Goal: Entertainment & Leisure: Browse casually

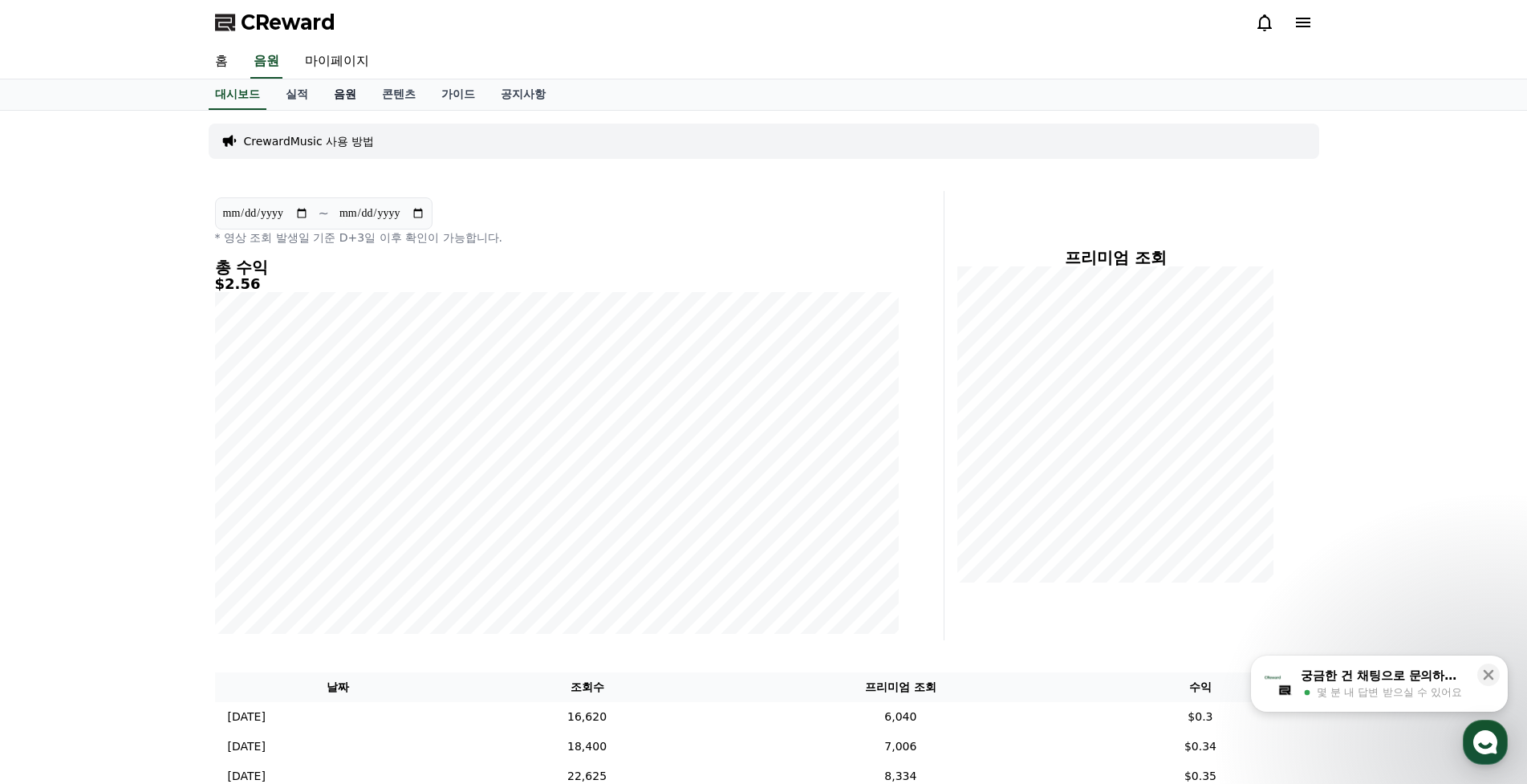
click at [344, 103] on link "음원" at bounding box center [345, 94] width 48 height 30
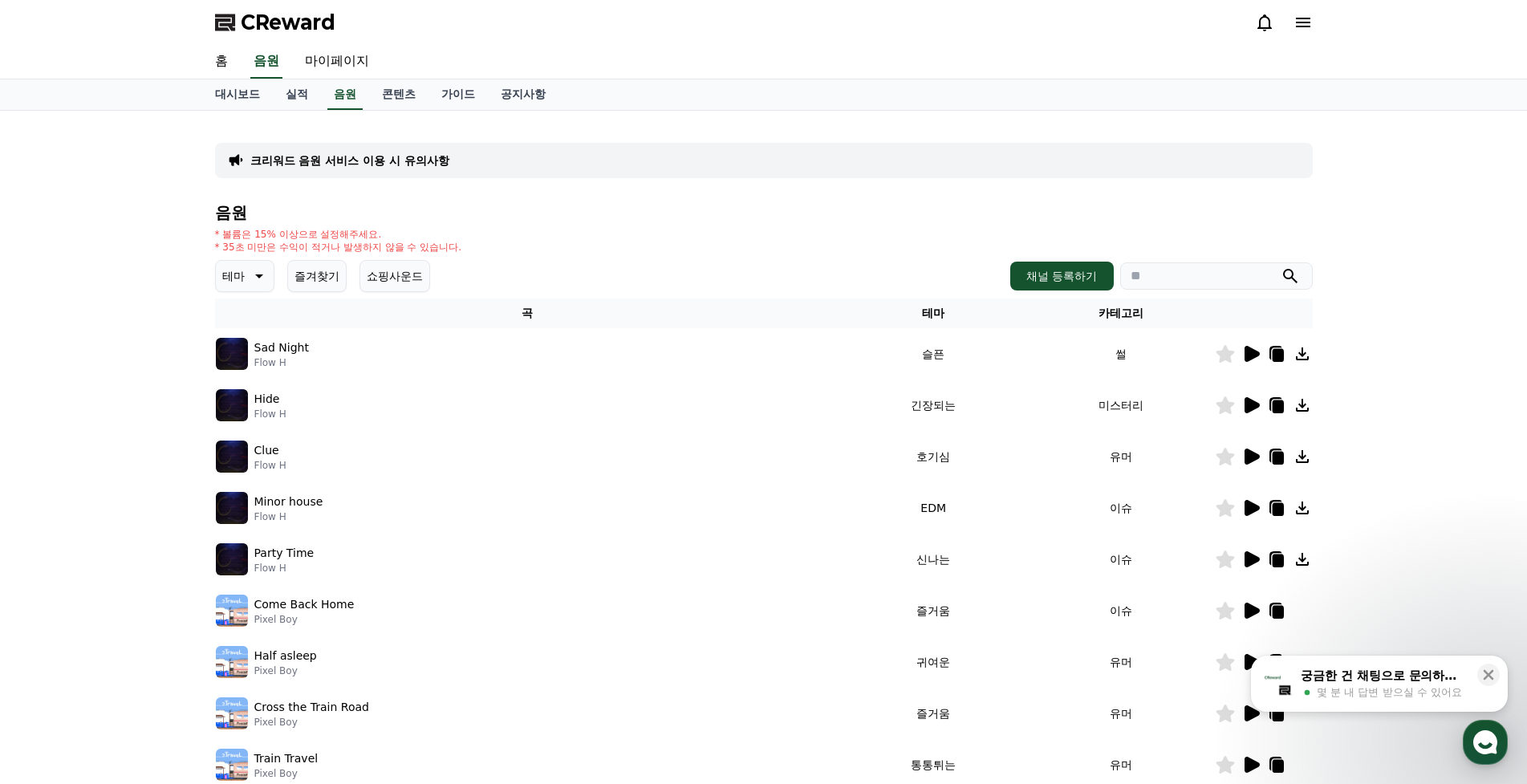
click at [230, 280] on p "테마" at bounding box center [233, 276] width 23 height 23
click at [242, 383] on button "통통튀는" at bounding box center [246, 366] width 58 height 35
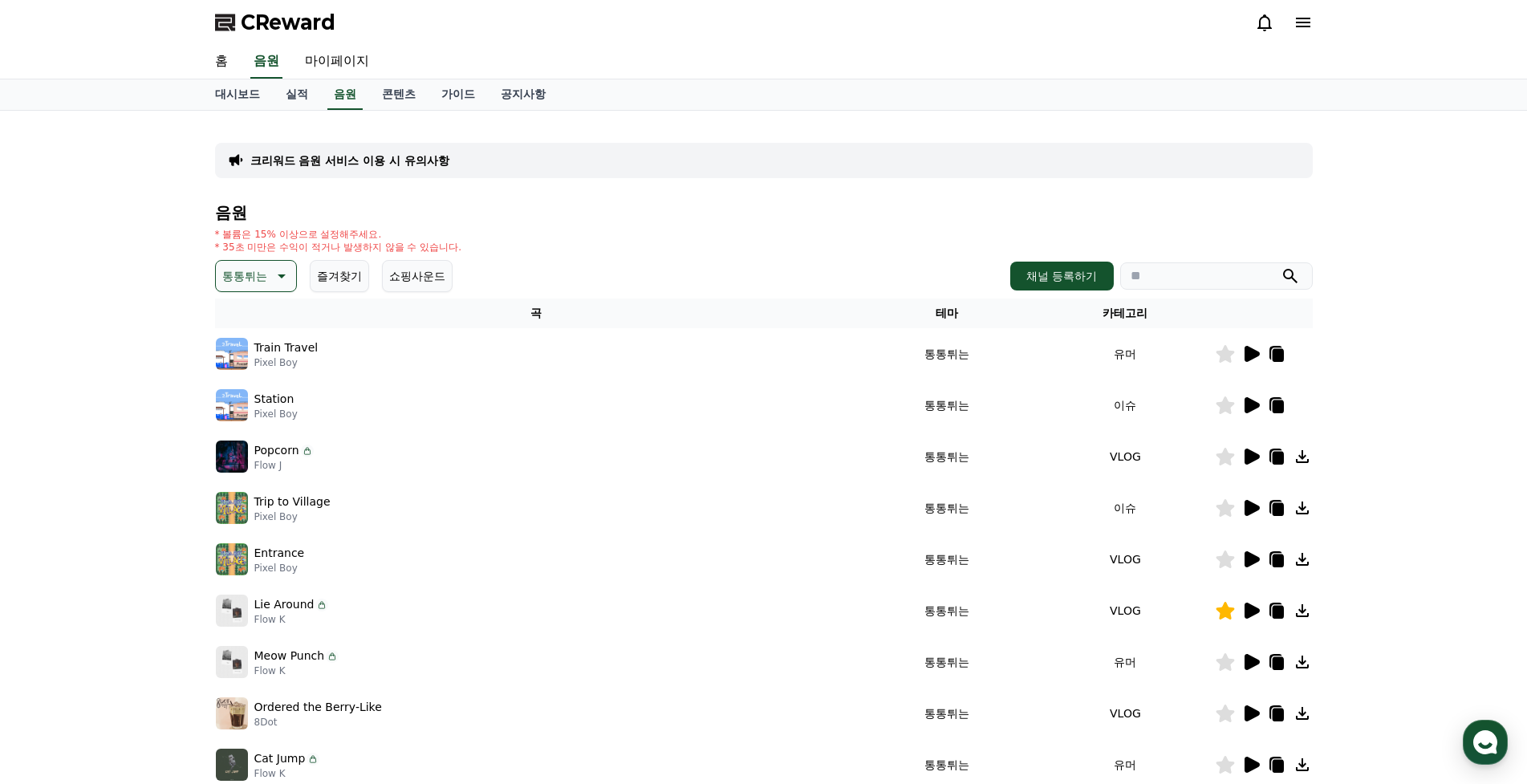
click at [1250, 403] on icon at bounding box center [1252, 404] width 15 height 16
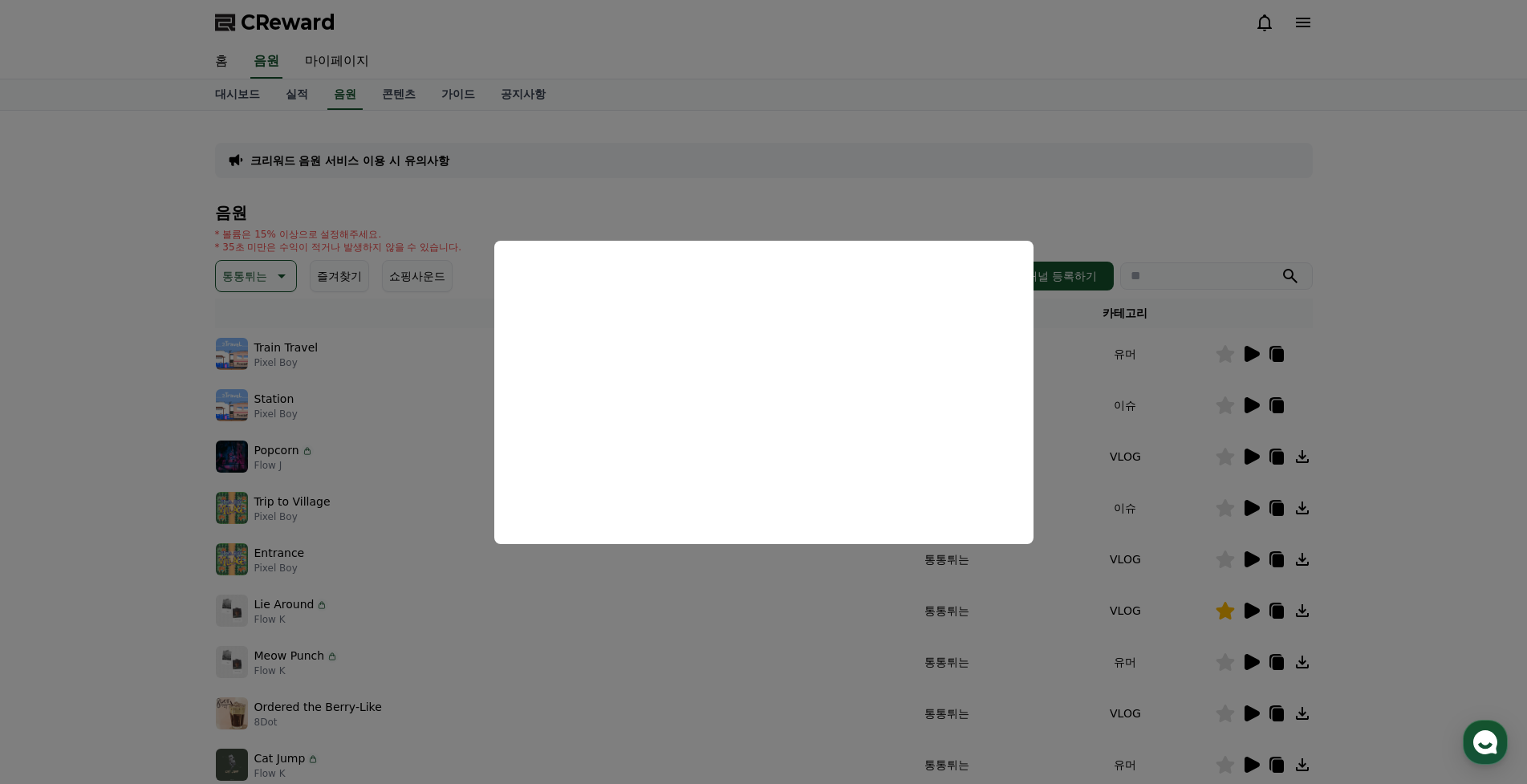
click at [1252, 359] on button "close modal" at bounding box center [764, 392] width 1527 height 784
click at [1255, 347] on icon at bounding box center [1251, 353] width 19 height 19
click at [1244, 454] on button "close modal" at bounding box center [764, 392] width 1527 height 784
click at [1244, 454] on icon at bounding box center [1252, 456] width 15 height 16
click at [261, 287] on button "close modal" at bounding box center [764, 392] width 1527 height 784
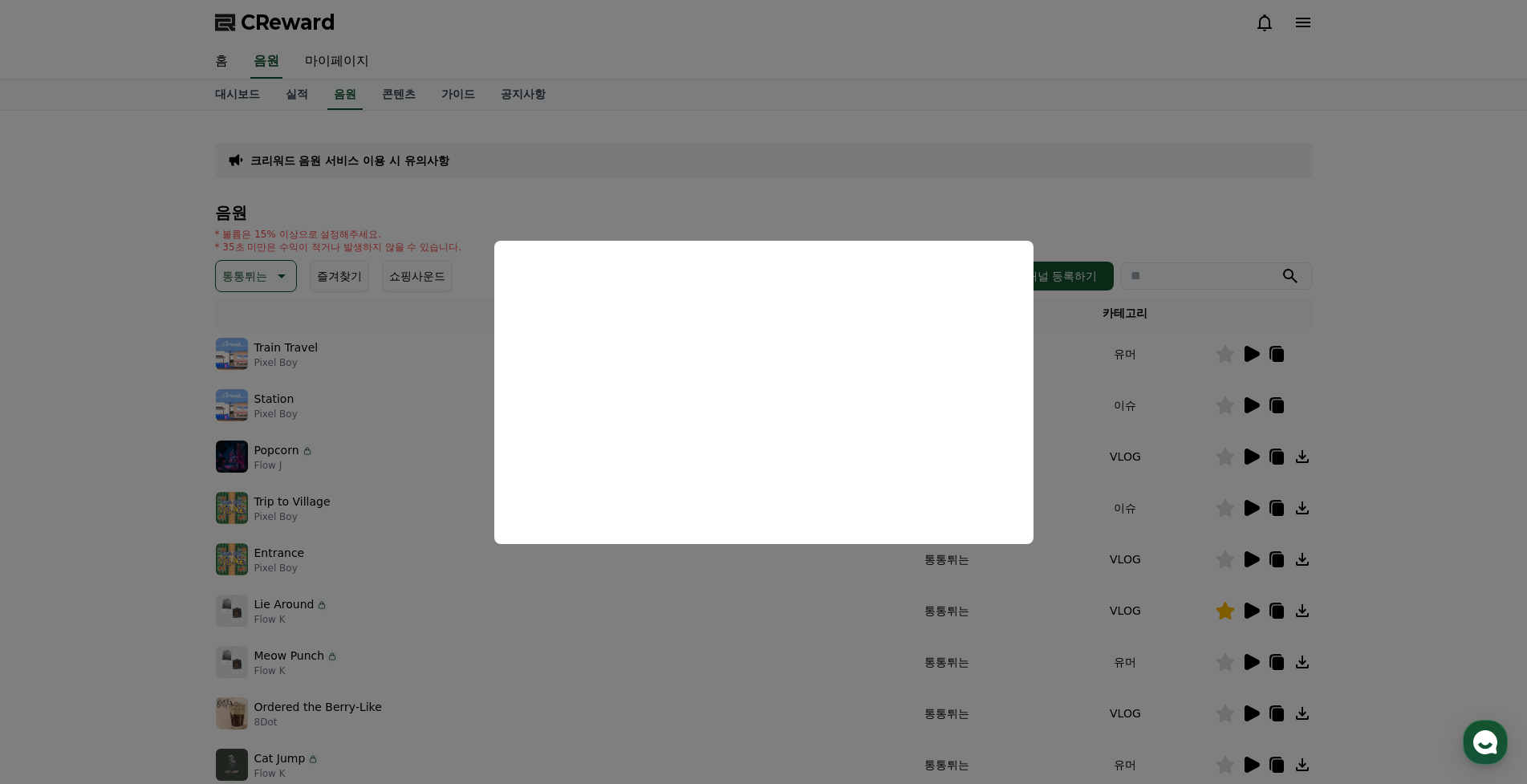
click at [277, 279] on icon at bounding box center [280, 276] width 19 height 19
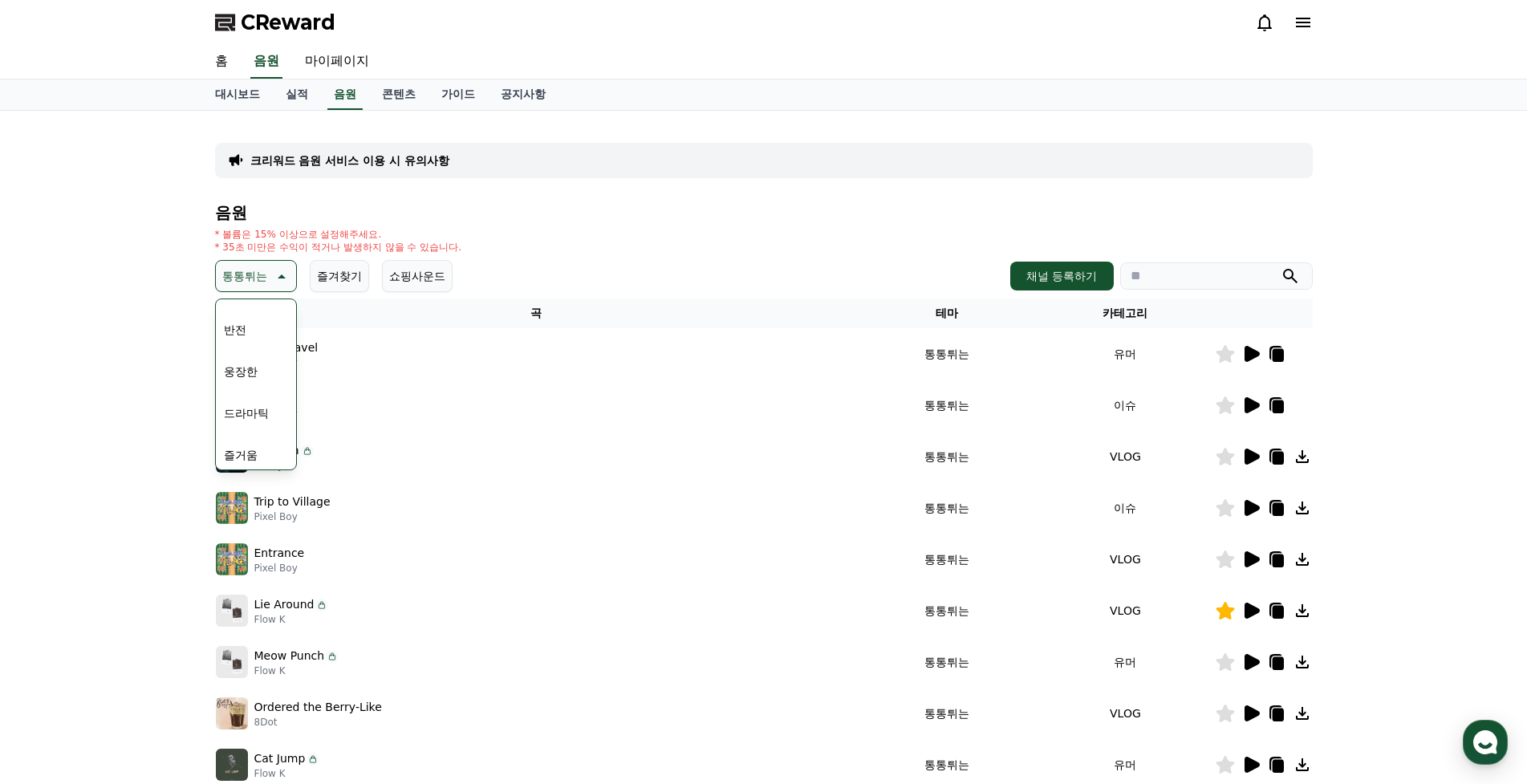
scroll to position [321, 0]
click at [260, 331] on button "웅장한" at bounding box center [240, 331] width 46 height 35
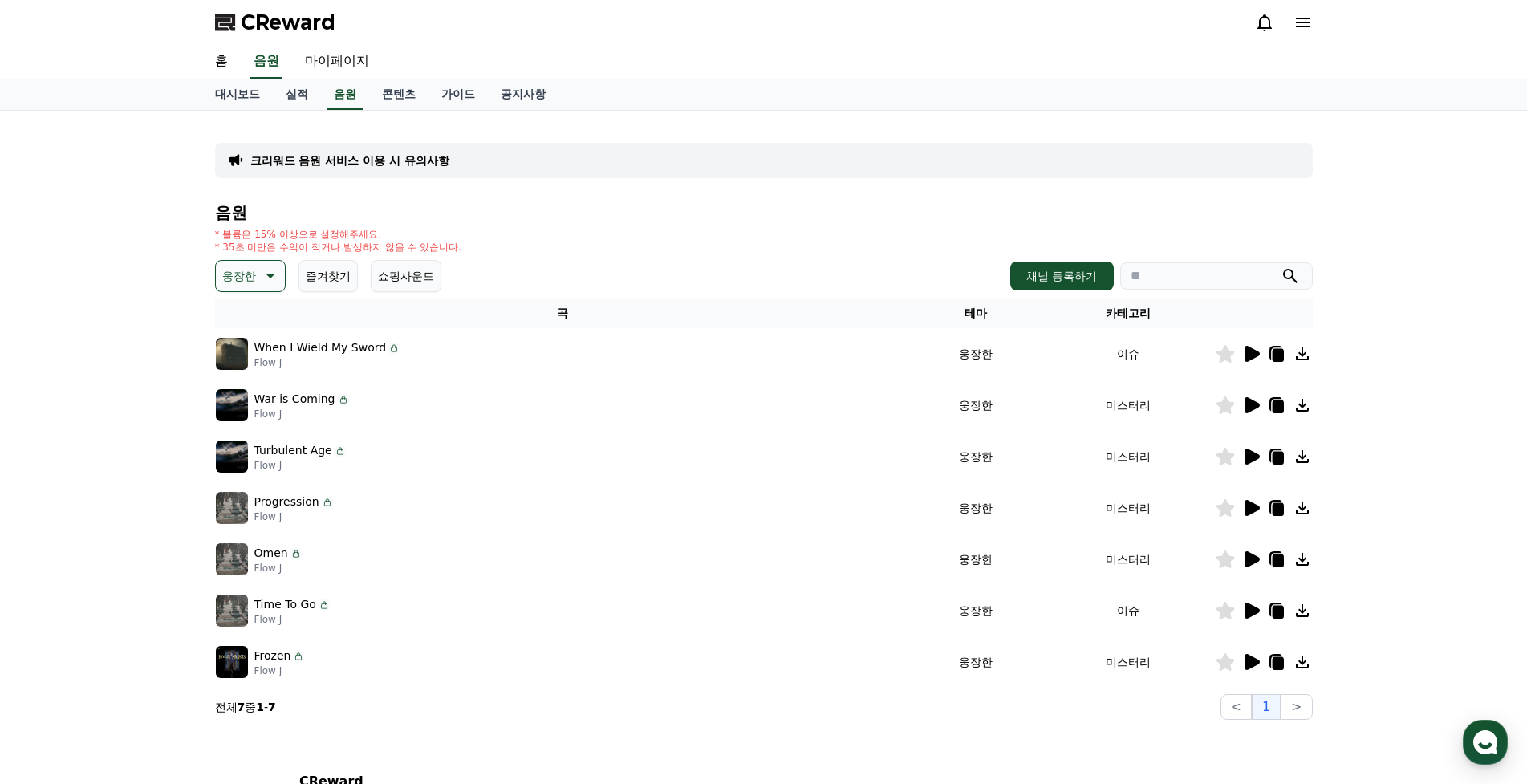
click at [1244, 349] on icon at bounding box center [1251, 353] width 19 height 19
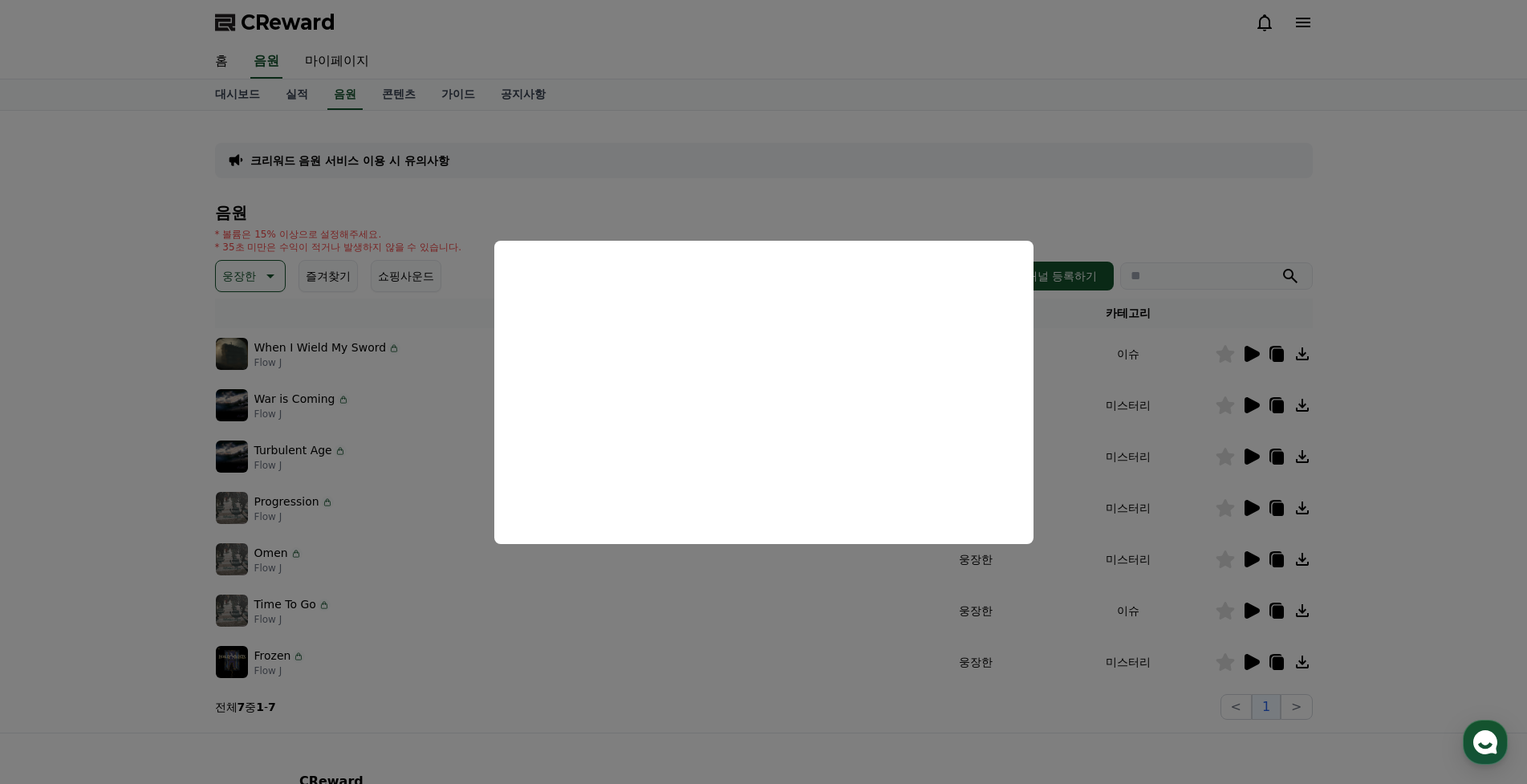
click at [1145, 318] on button "close modal" at bounding box center [764, 392] width 1527 height 784
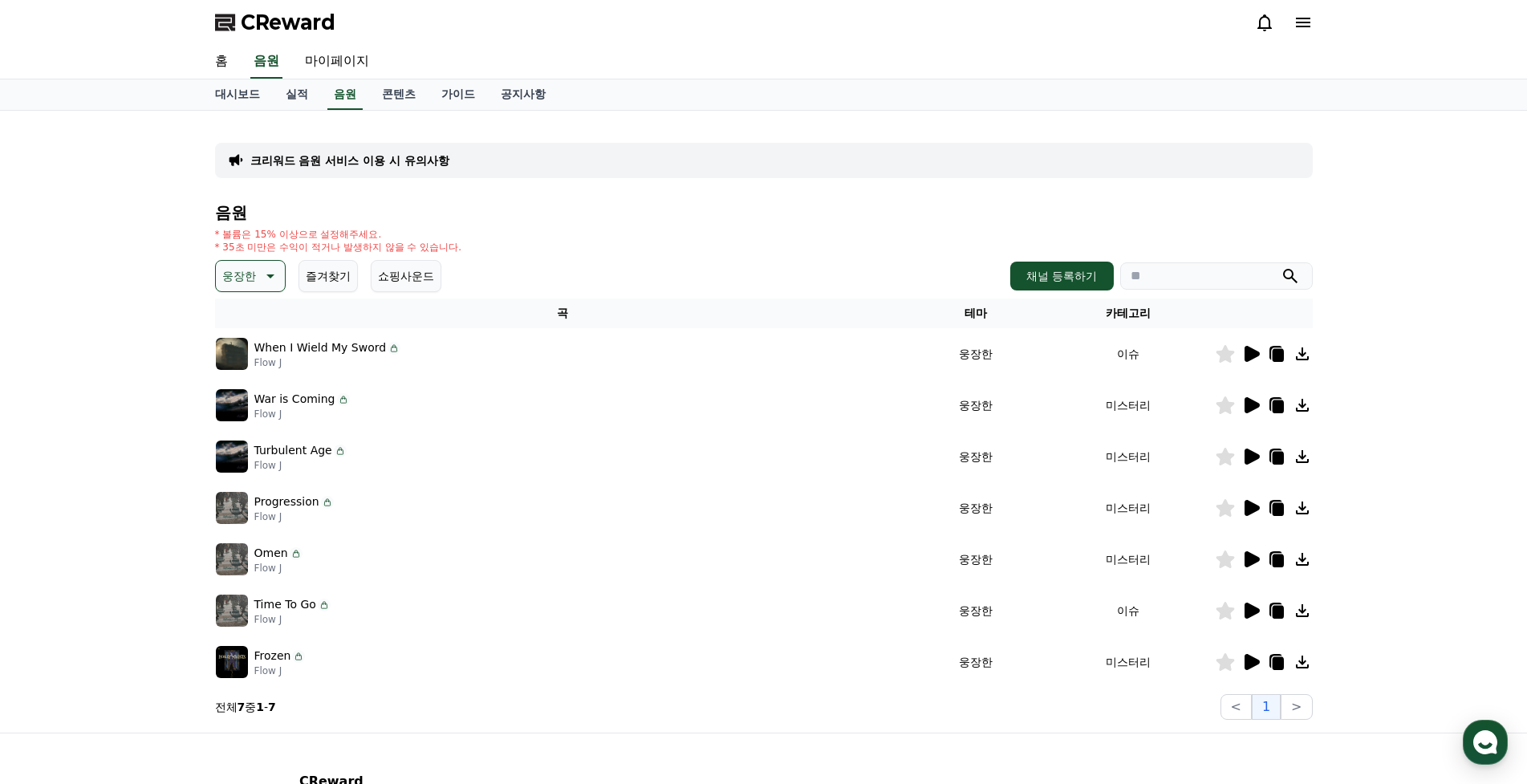
click at [1247, 399] on icon at bounding box center [1252, 404] width 15 height 16
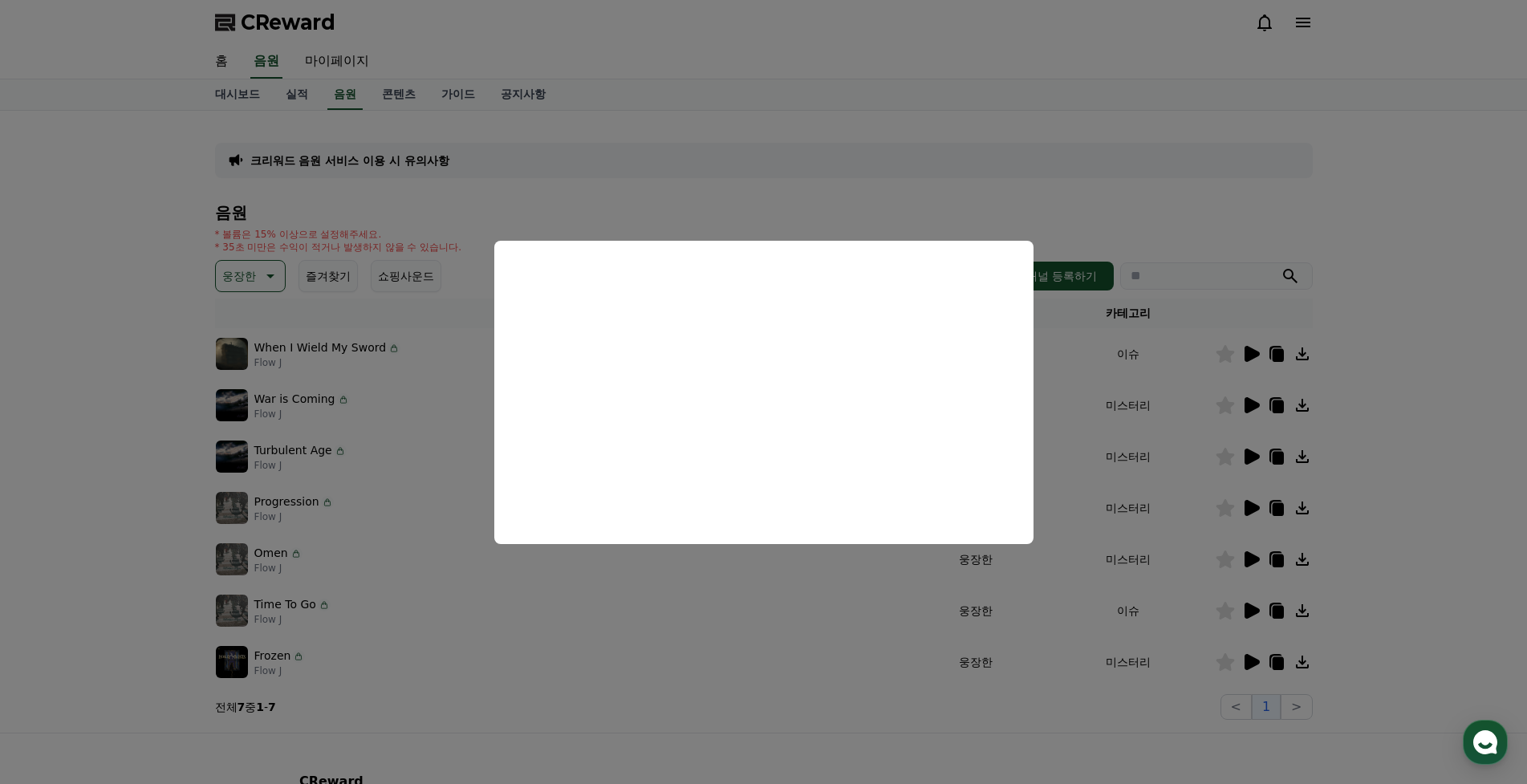
click at [1249, 456] on button "close modal" at bounding box center [764, 392] width 1527 height 784
click at [1249, 456] on icon at bounding box center [1252, 456] width 15 height 16
click at [1242, 513] on button "close modal" at bounding box center [764, 392] width 1527 height 784
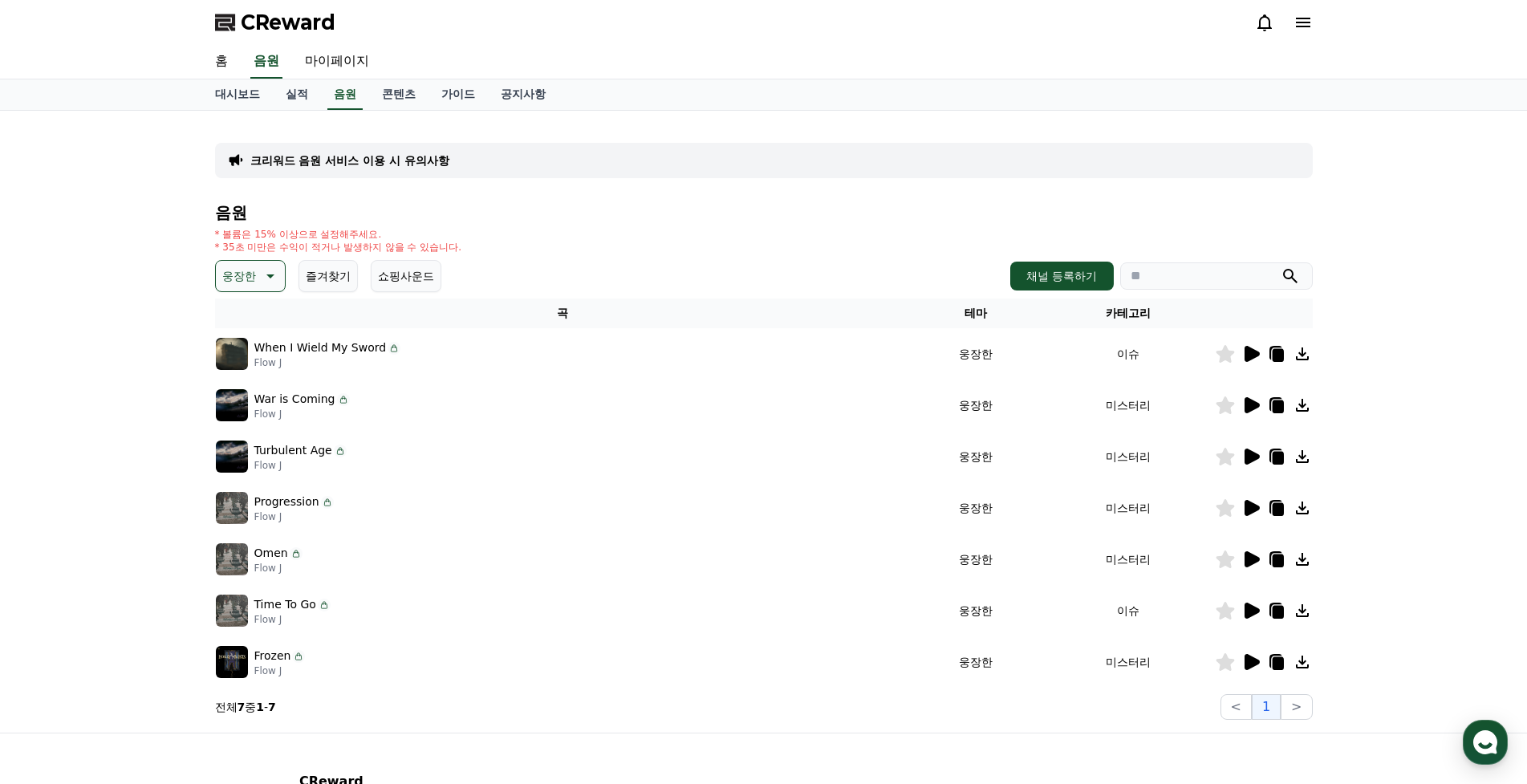
click at [1249, 512] on icon at bounding box center [1252, 507] width 15 height 16
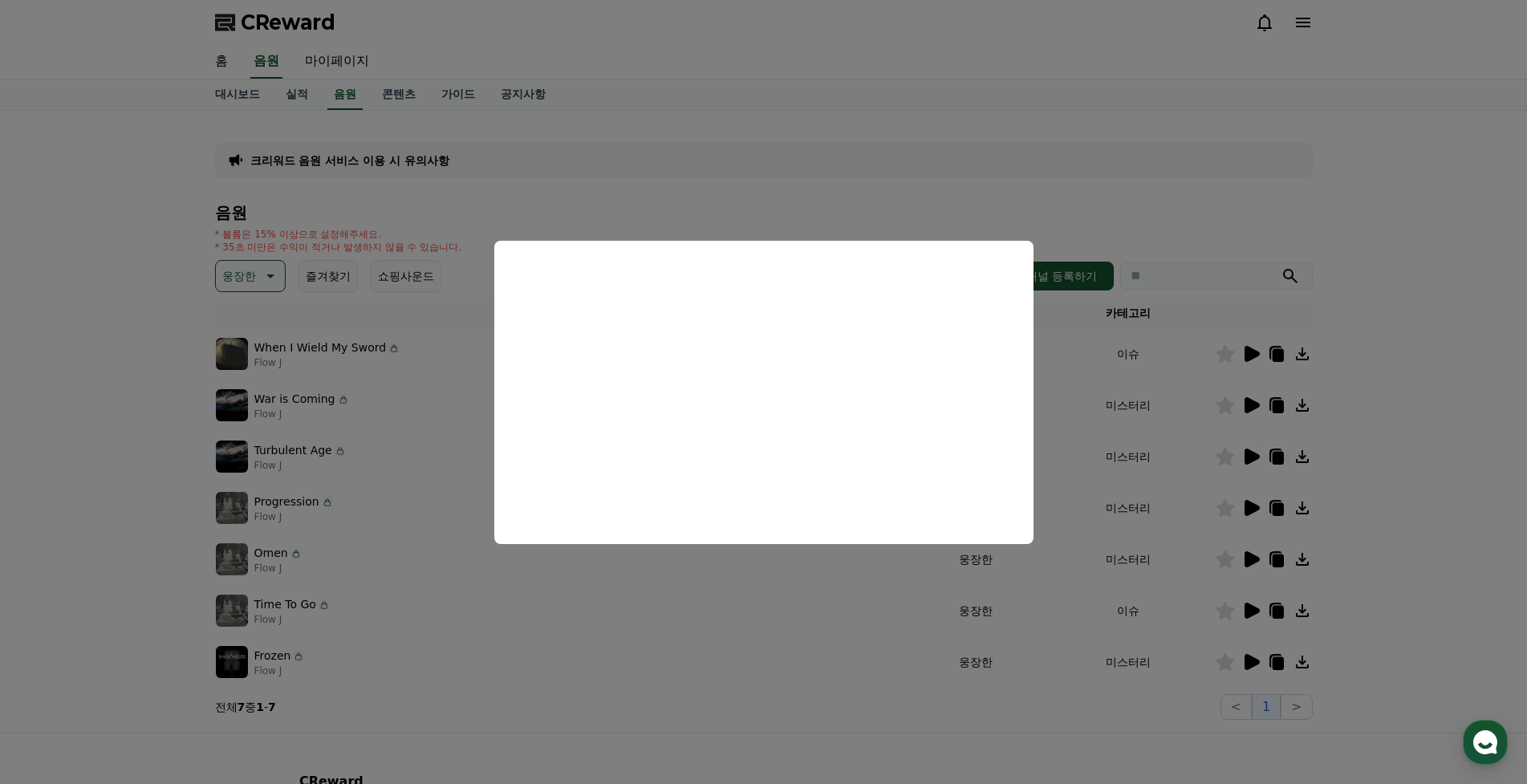
click at [1252, 552] on button "close modal" at bounding box center [764, 392] width 1527 height 784
click at [1252, 552] on icon at bounding box center [1251, 559] width 19 height 19
click at [1249, 608] on button "close modal" at bounding box center [764, 392] width 1527 height 784
click at [1249, 608] on icon at bounding box center [1252, 610] width 15 height 16
click at [1243, 665] on button "close modal" at bounding box center [764, 392] width 1527 height 784
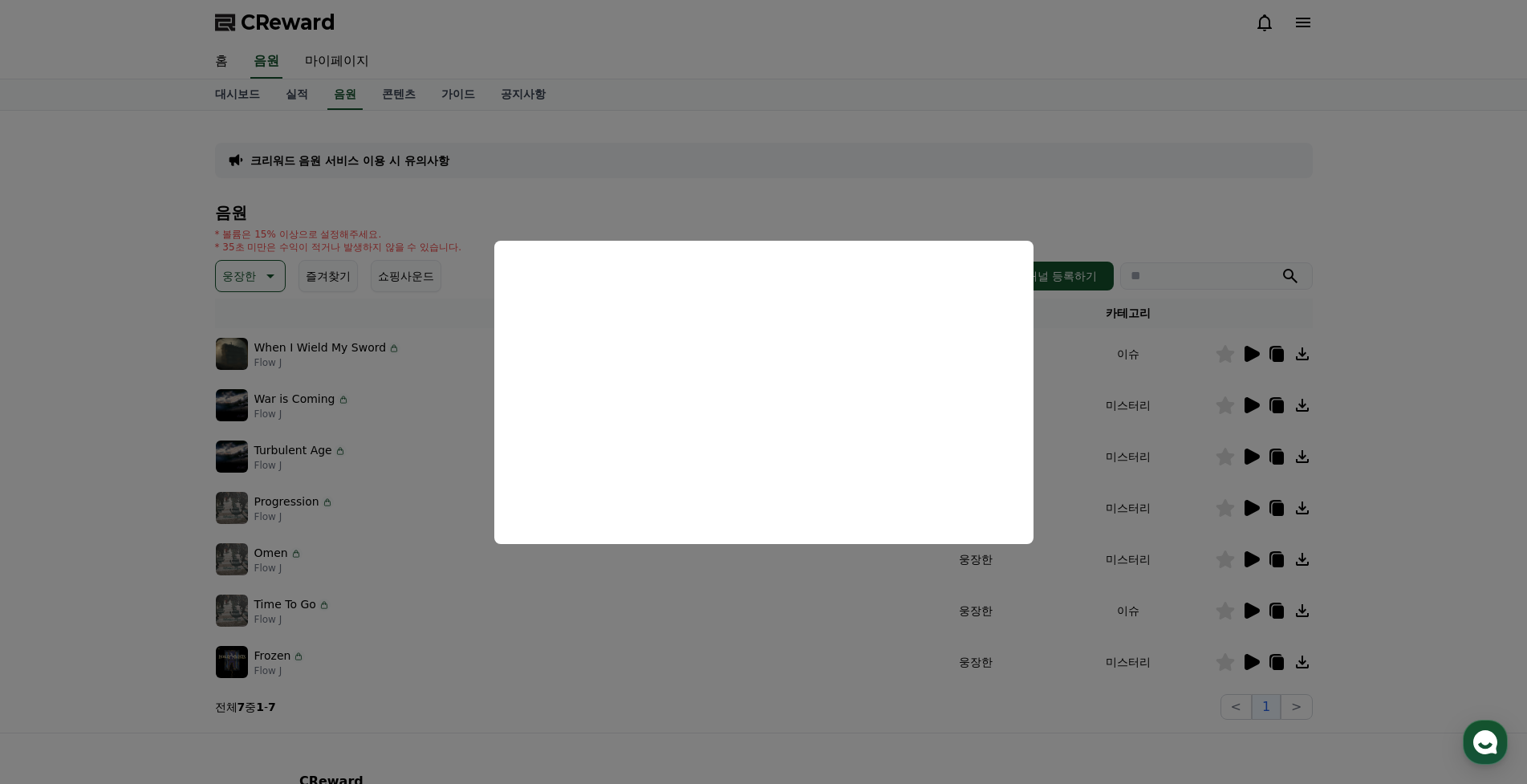
click at [1243, 665] on icon at bounding box center [1251, 661] width 19 height 19
click at [1339, 362] on button "close modal" at bounding box center [764, 392] width 1527 height 784
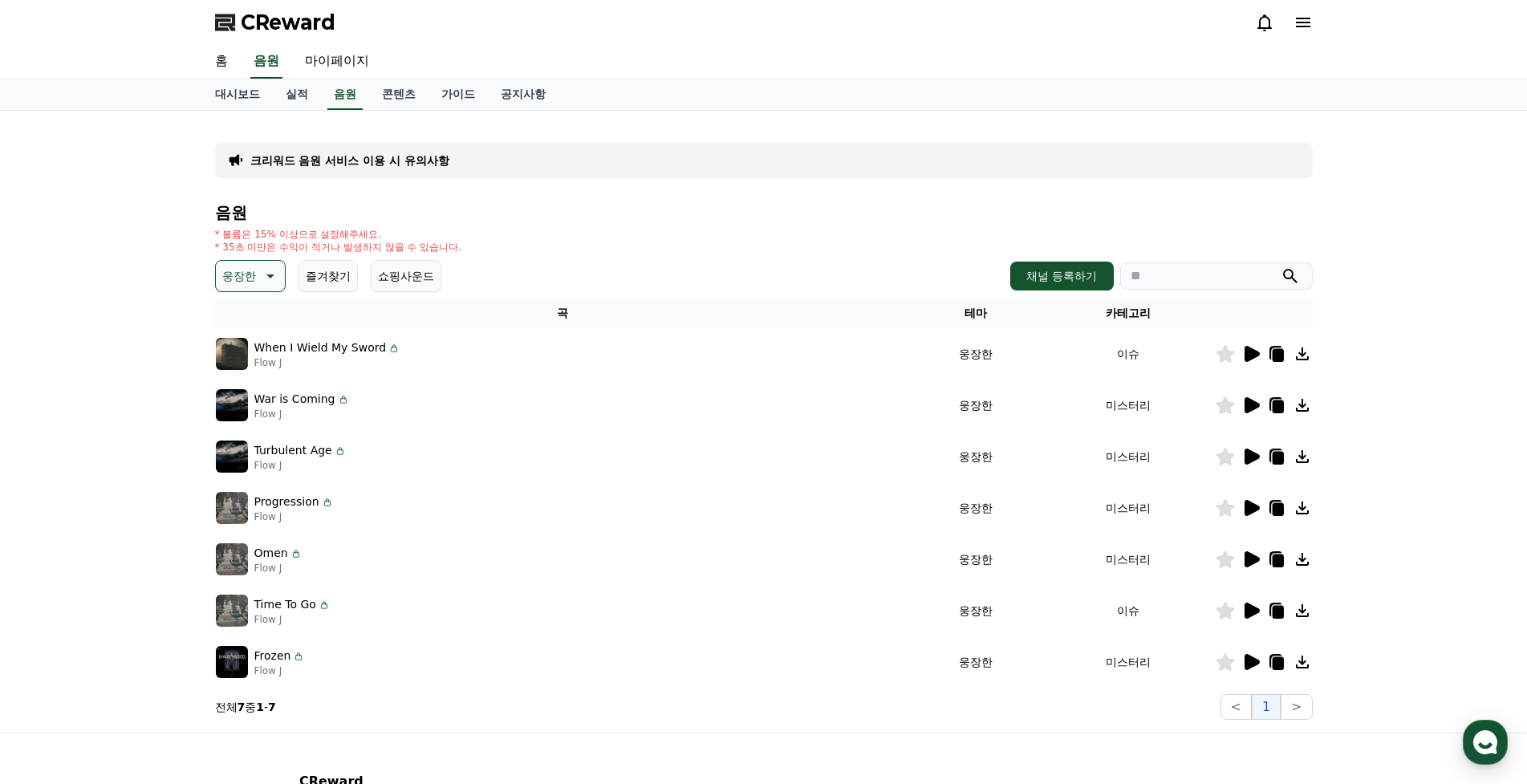
click at [1307, 353] on icon at bounding box center [1302, 353] width 19 height 19
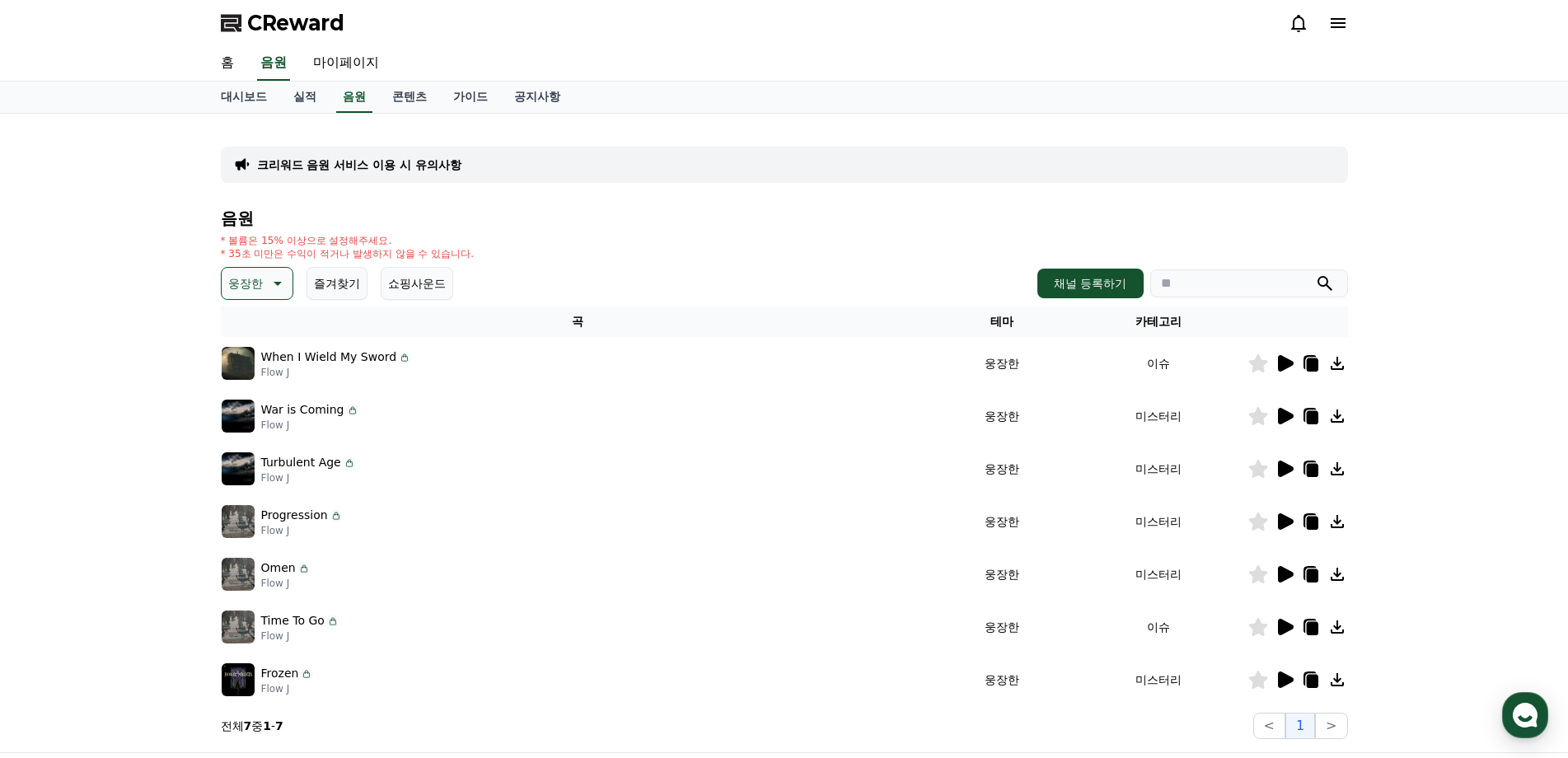
click at [1341, 413] on icon at bounding box center [1337, 416] width 19 height 19
click at [1313, 359] on icon at bounding box center [1312, 365] width 12 height 14
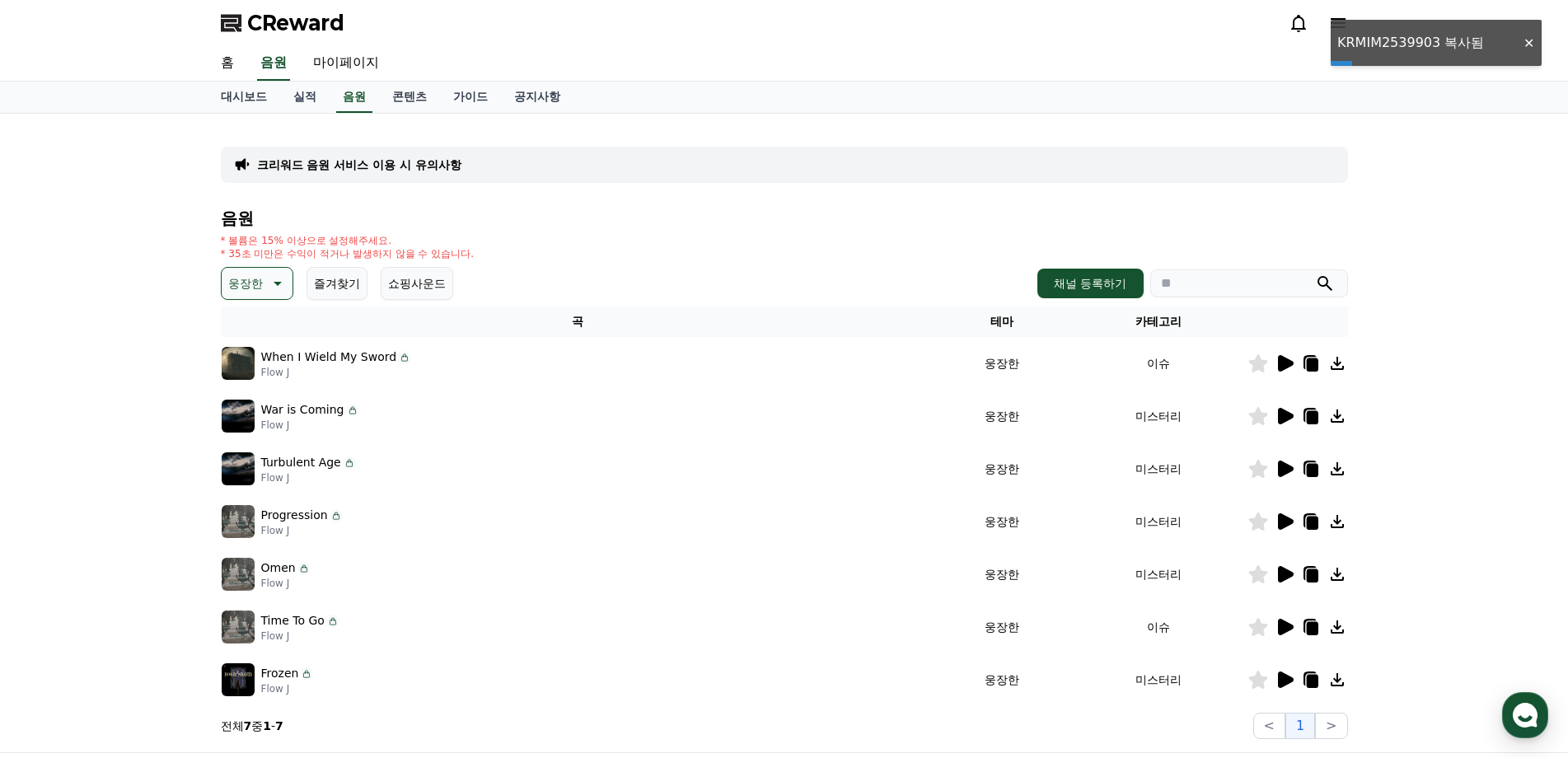
click at [1307, 412] on icon at bounding box center [1312, 418] width 12 height 14
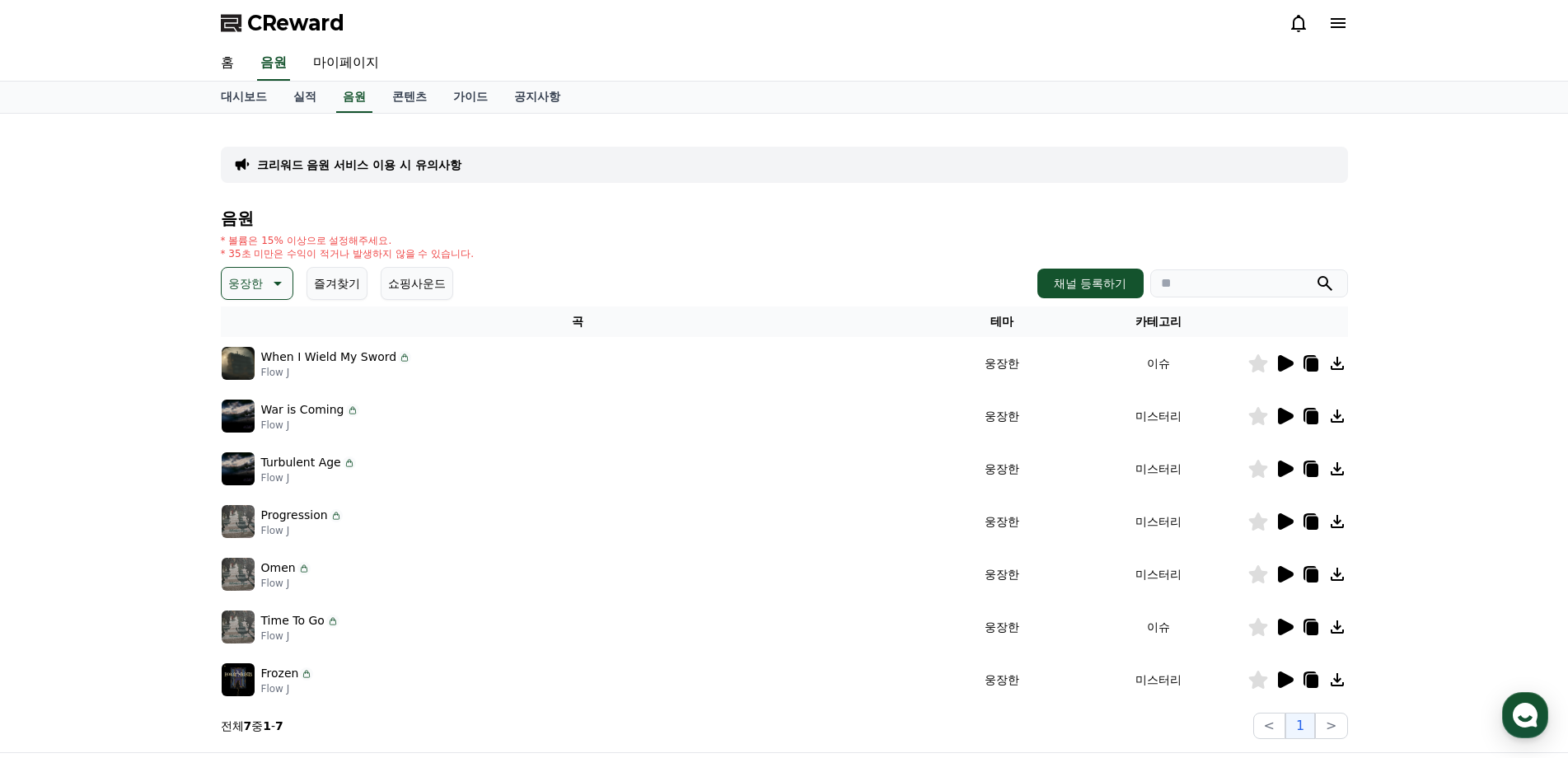
click at [254, 279] on p "웅장한" at bounding box center [245, 283] width 35 height 23
click at [254, 363] on button "EDM" at bounding box center [243, 346] width 40 height 36
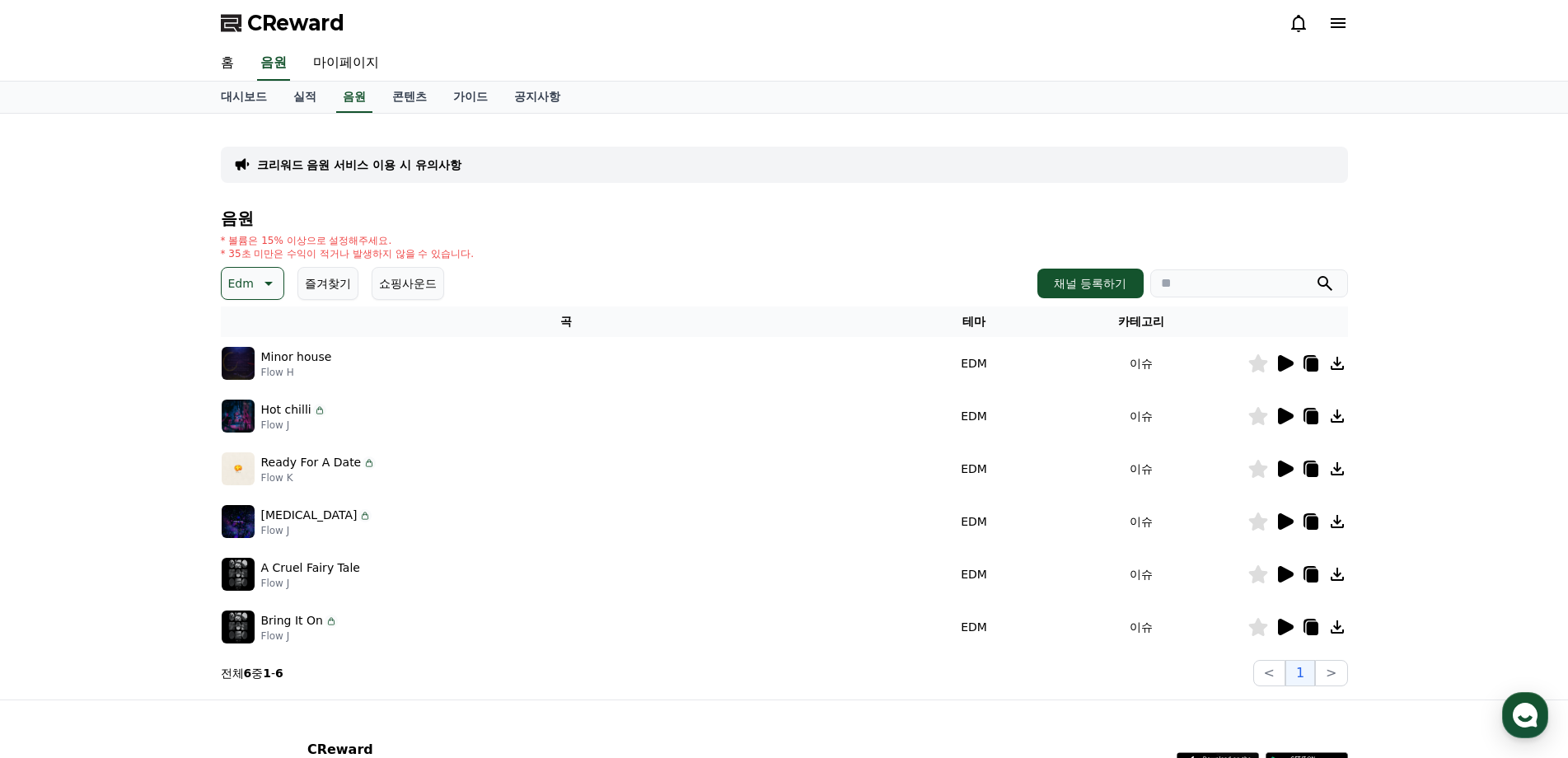
click at [1294, 369] on div at bounding box center [1297, 363] width 99 height 19
click at [1286, 369] on icon at bounding box center [1285, 363] width 19 height 19
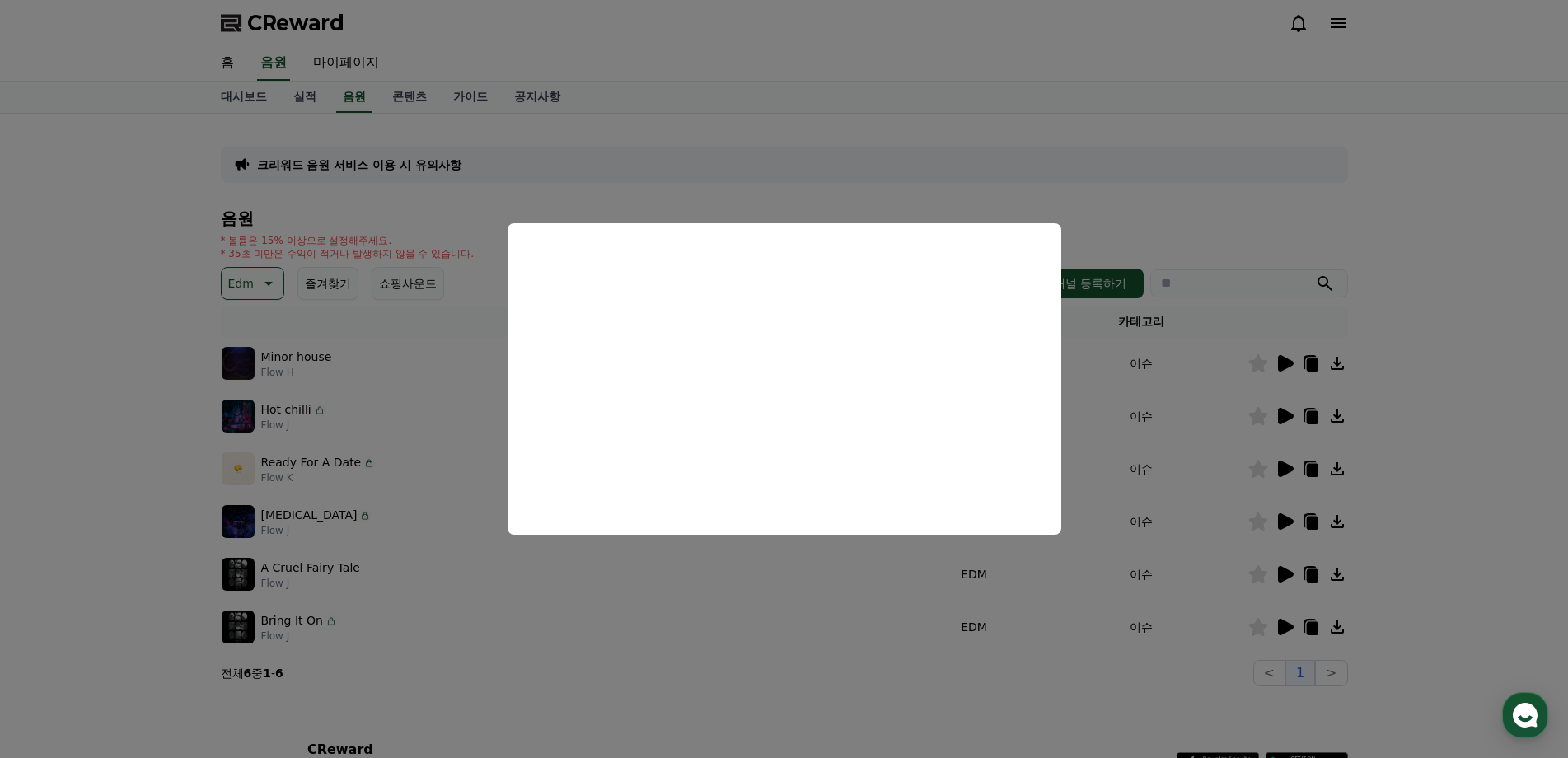
click at [1286, 417] on button "close modal" at bounding box center [784, 379] width 1568 height 758
click at [1286, 417] on icon at bounding box center [1286, 415] width 16 height 16
click at [1281, 472] on button "close modal" at bounding box center [784, 379] width 1568 height 758
click at [1281, 472] on icon at bounding box center [1286, 469] width 16 height 16
click at [1285, 519] on button "close modal" at bounding box center [784, 379] width 1568 height 758
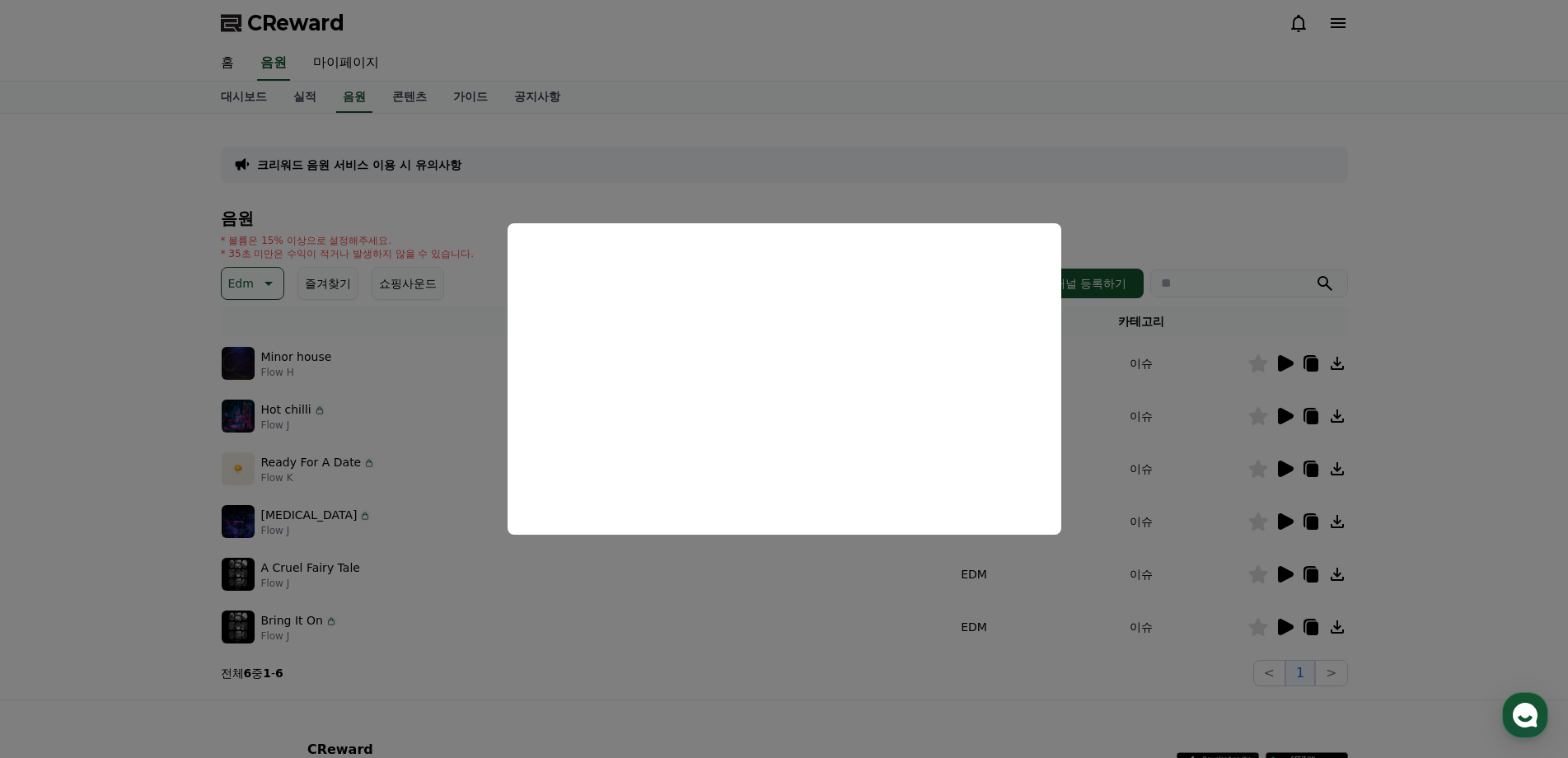
click at [1285, 519] on icon at bounding box center [1286, 521] width 16 height 16
click at [1283, 574] on button "close modal" at bounding box center [784, 379] width 1568 height 758
click at [1283, 574] on icon at bounding box center [1286, 574] width 16 height 16
click at [1280, 631] on button "close modal" at bounding box center [784, 379] width 1568 height 758
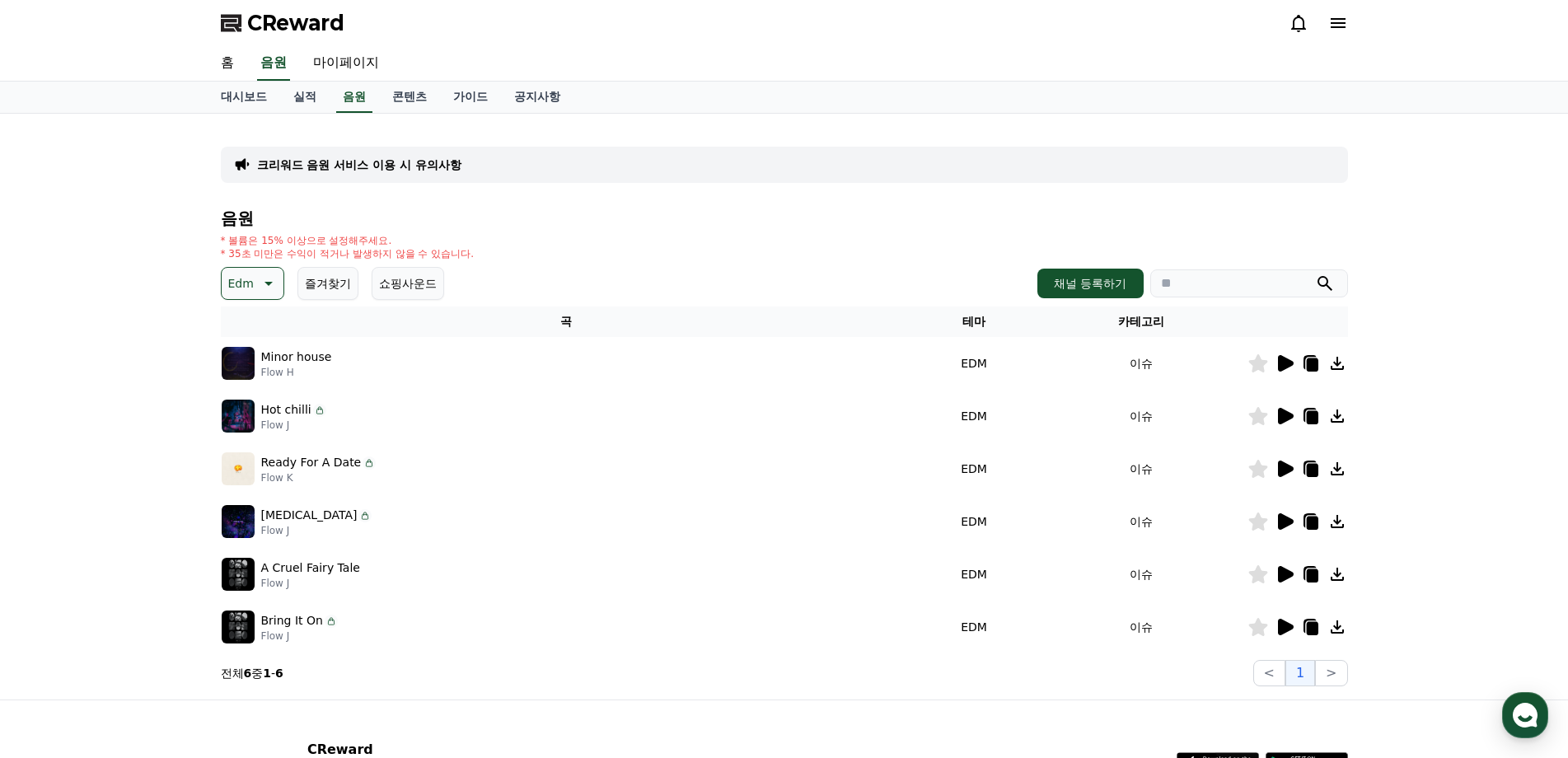
click at [1280, 631] on icon at bounding box center [1286, 627] width 16 height 16
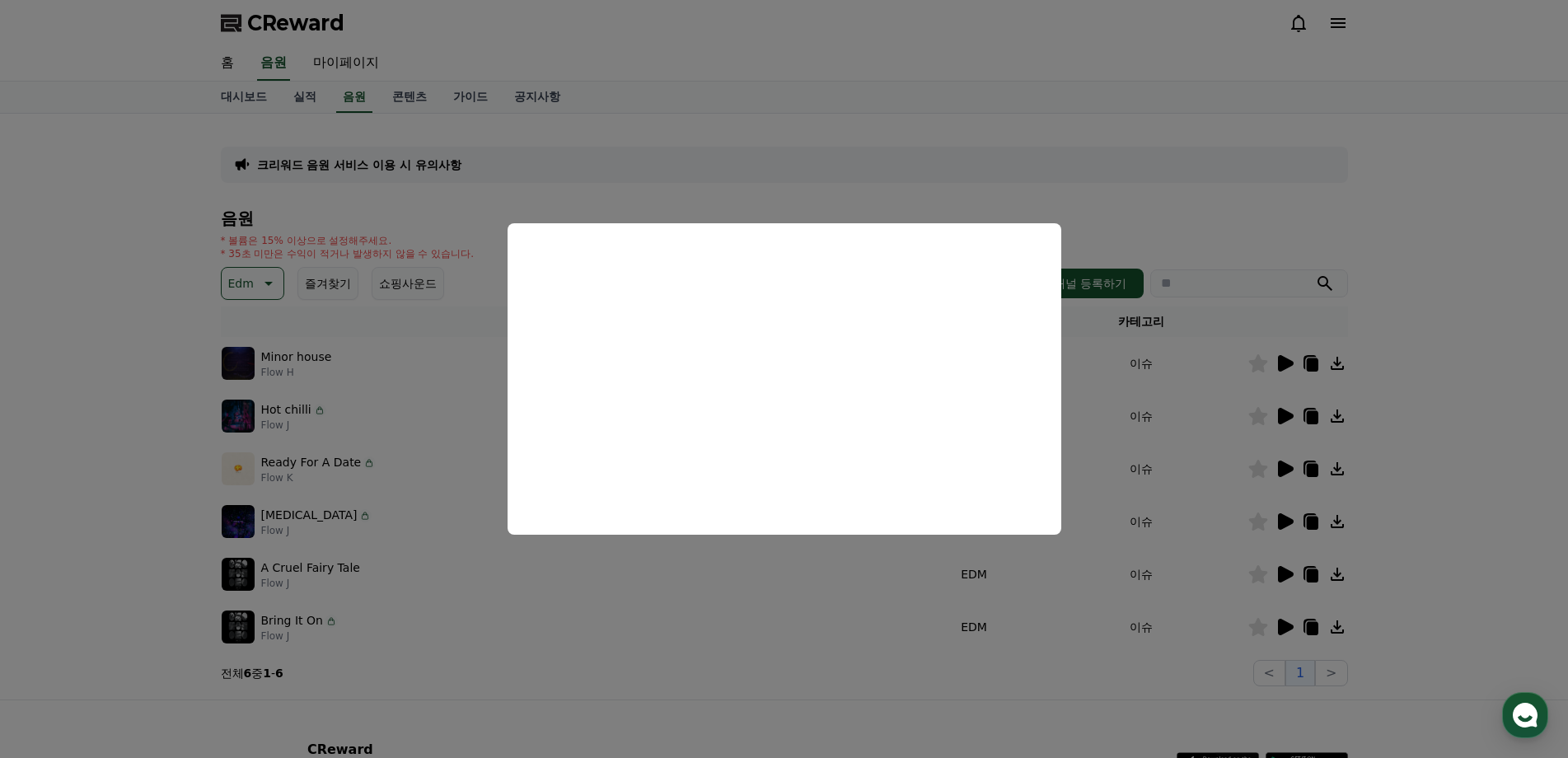
click at [1361, 468] on button "close modal" at bounding box center [784, 379] width 1568 height 758
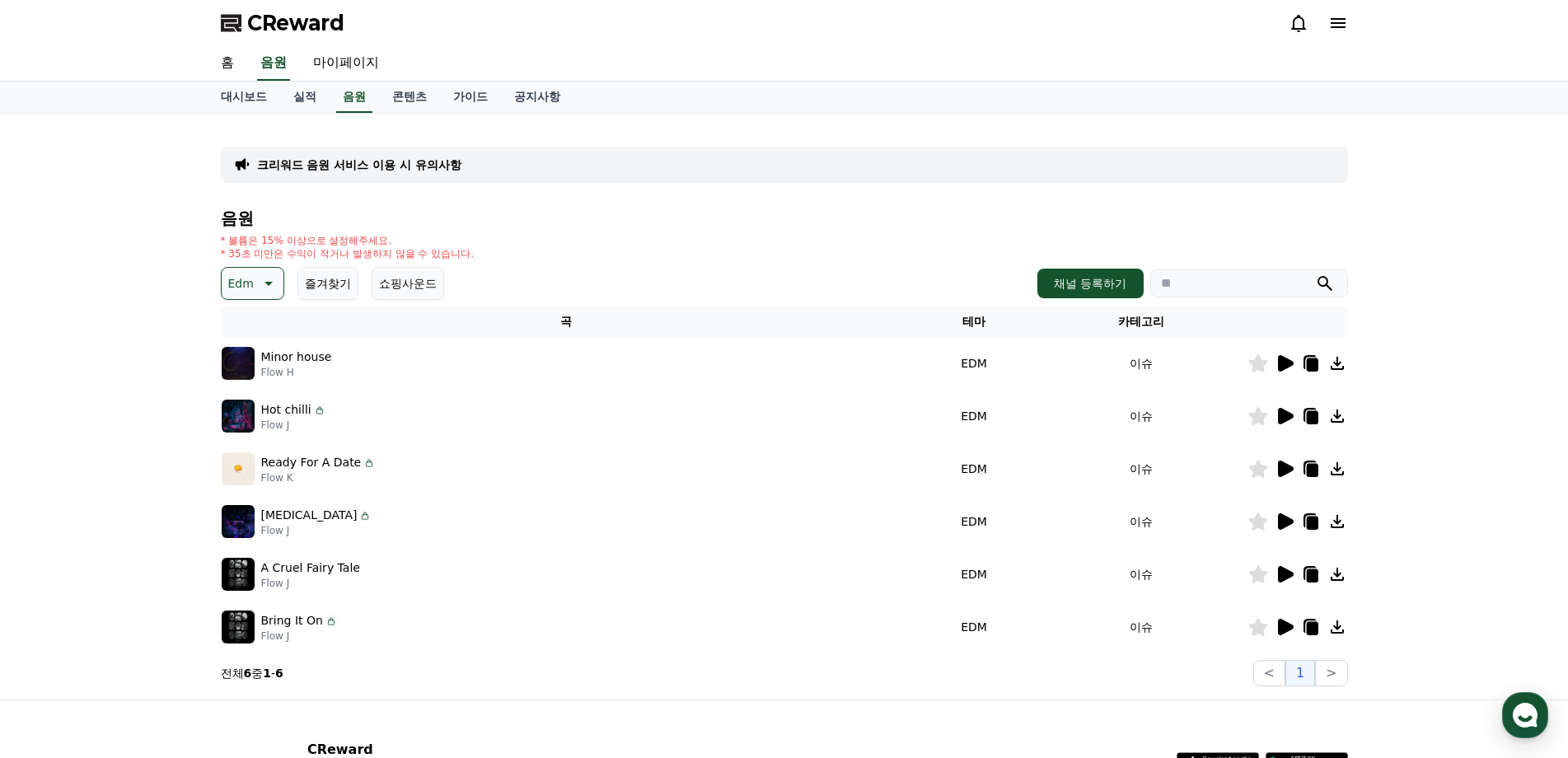
click at [1306, 364] on icon at bounding box center [1311, 363] width 19 height 19
click at [1314, 414] on icon at bounding box center [1312, 418] width 12 height 14
click at [1290, 581] on icon at bounding box center [1285, 575] width 19 height 19
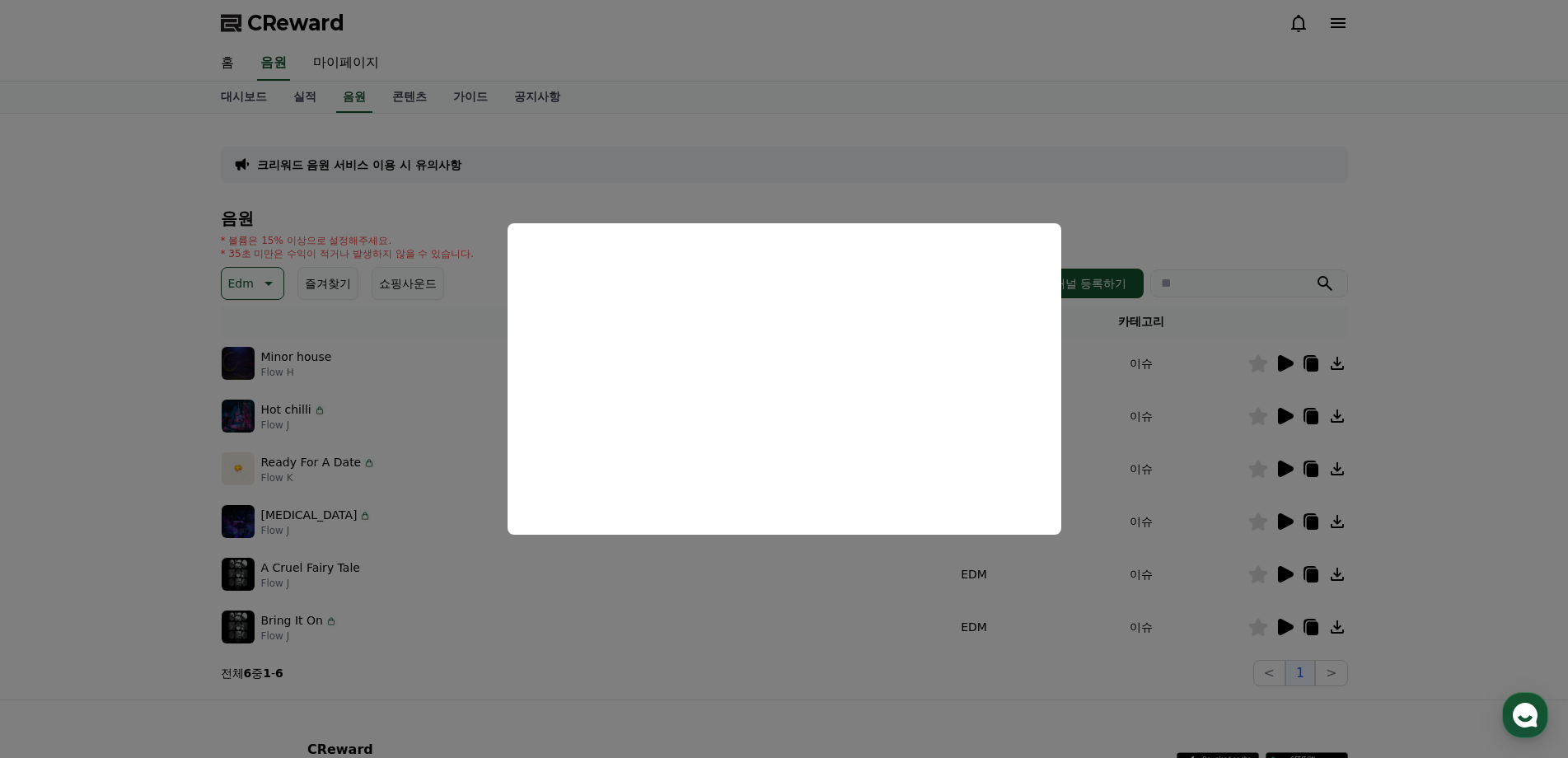
click at [1338, 559] on button "close modal" at bounding box center [784, 379] width 1568 height 758
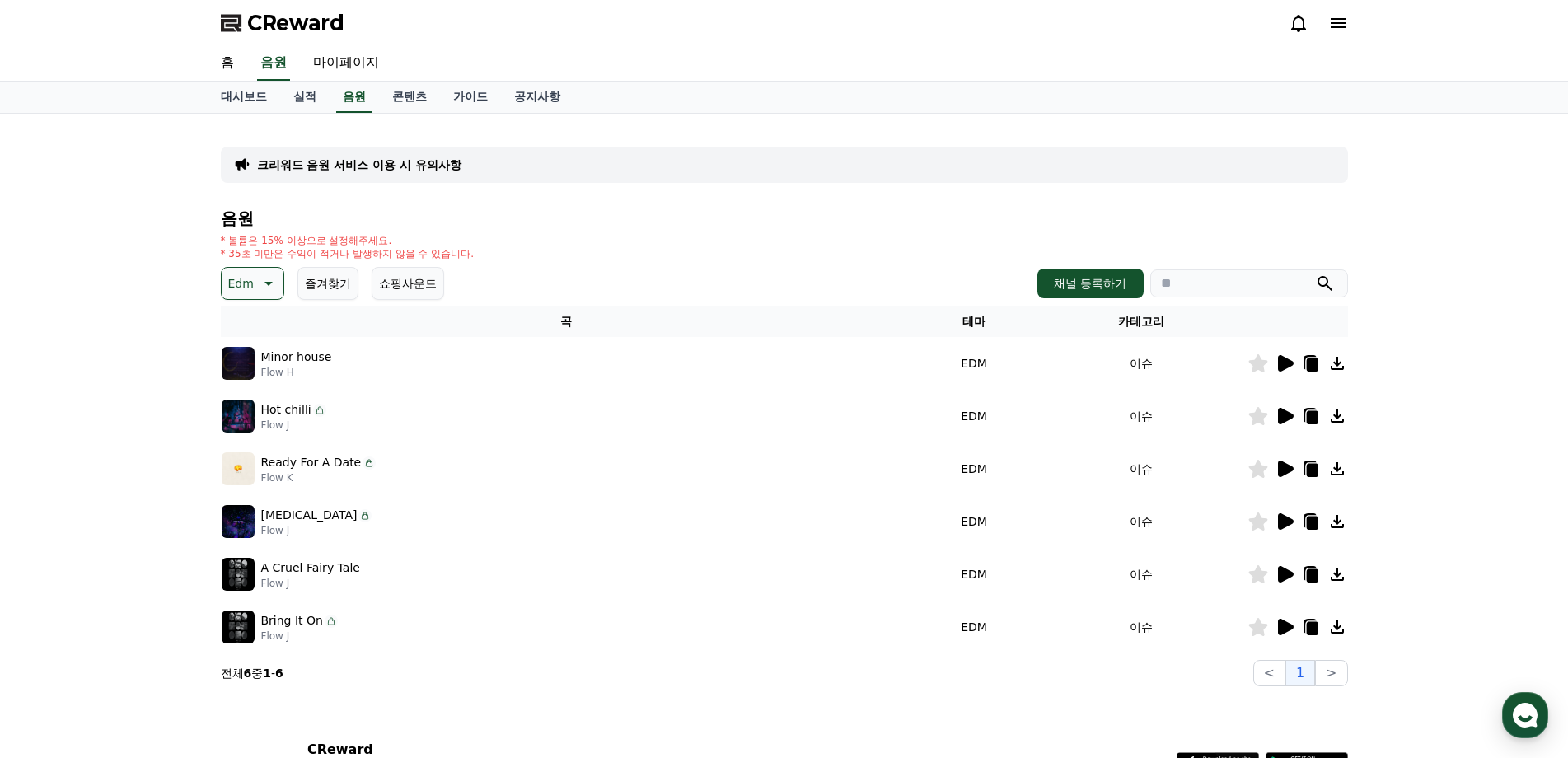
click at [1317, 572] on icon at bounding box center [1312, 577] width 12 height 14
